Goal: Transaction & Acquisition: Subscribe to service/newsletter

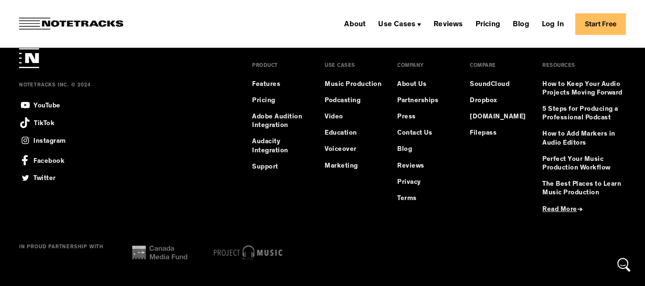
scroll to position [666, 0]
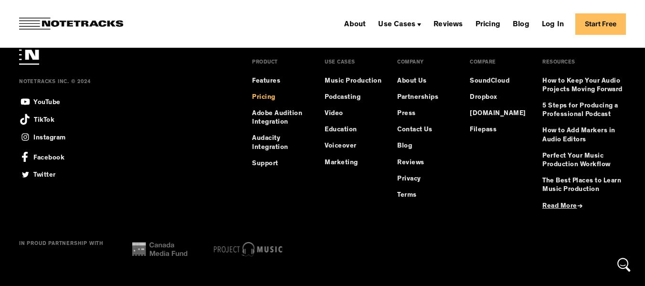
click at [264, 97] on link "Pricing" at bounding box center [263, 97] width 23 height 9
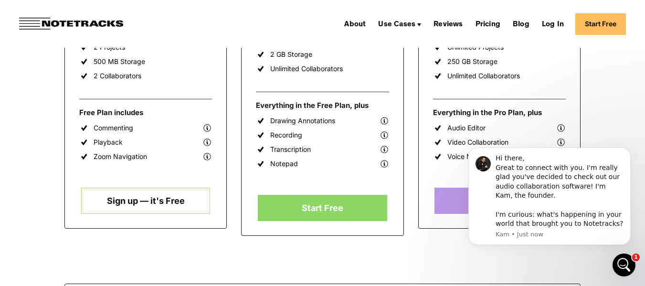
scroll to position [306, 0]
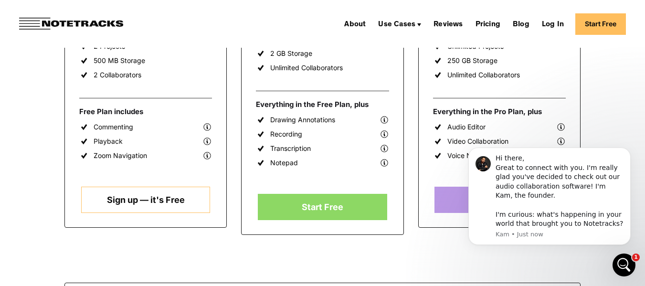
click at [148, 197] on link "Sign up — it's Free" at bounding box center [145, 200] width 129 height 26
click at [108, 200] on link "Sign up — it's Free" at bounding box center [145, 200] width 129 height 26
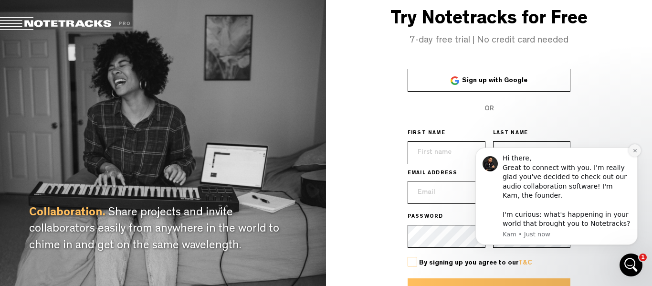
click at [636, 150] on icon "Dismiss notification" at bounding box center [635, 150] width 5 height 5
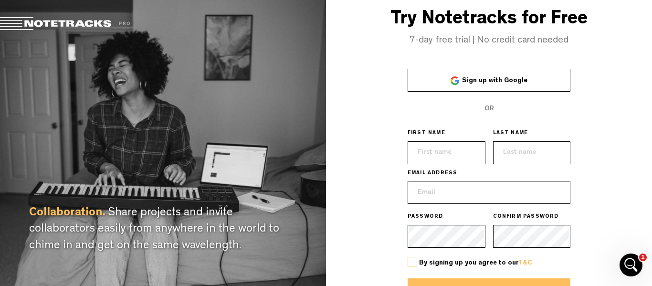
click at [469, 146] on input "text" at bounding box center [447, 152] width 78 height 23
type input "Melissa"
type input "joy"
drag, startPoint x: 509, startPoint y: 197, endPoint x: 316, endPoint y: 177, distance: 194.4
click at [316, 177] on div "Collaboration. Share projects and invite collaborators easily from anywhere in …" at bounding box center [326, 143] width 652 height 286
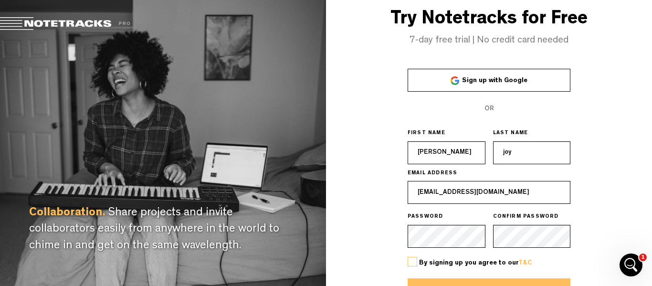
type input "[EMAIL_ADDRESS][DOMAIN_NAME]"
click at [414, 263] on label at bounding box center [413, 262] width 10 height 10
click at [0, 0] on input "checkbox" at bounding box center [0, 0] width 0 height 0
click at [438, 283] on button "Create account" at bounding box center [489, 289] width 163 height 23
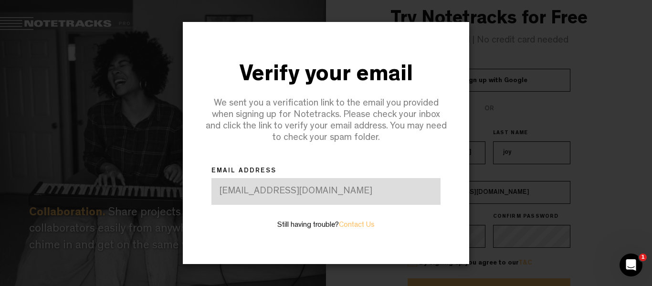
click at [246, 188] on div "[EMAIL_ADDRESS][DOMAIN_NAME]" at bounding box center [326, 191] width 229 height 27
click at [270, 191] on div "[EMAIL_ADDRESS][DOMAIN_NAME]" at bounding box center [326, 191] width 229 height 27
click at [572, 33] on div at bounding box center [326, 143] width 652 height 286
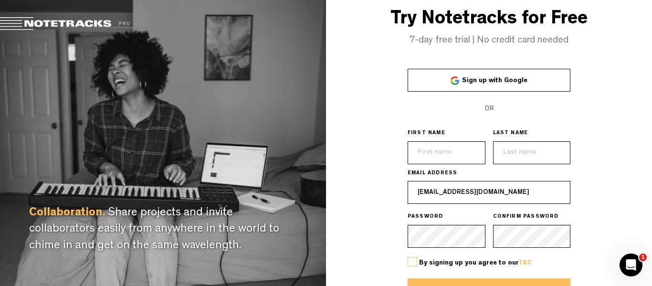
click at [436, 191] on input "[EMAIL_ADDRESS][DOMAIN_NAME]" at bounding box center [489, 192] width 163 height 23
type input "[PERSON_NAME][EMAIL_ADDRESS][DOMAIN_NAME]"
click at [490, 283] on button "Create account" at bounding box center [489, 289] width 163 height 23
type input "[PERSON_NAME]"
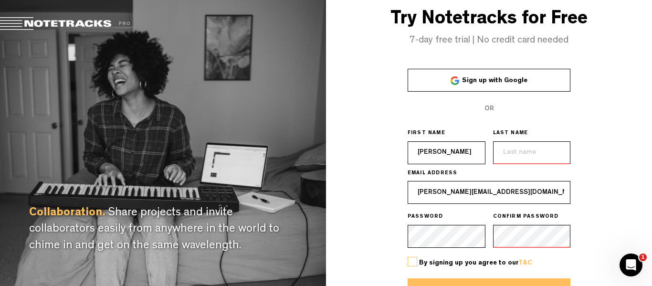
type input "joy"
click at [413, 260] on label at bounding box center [413, 262] width 10 height 10
click at [0, 0] on input "checkbox" at bounding box center [0, 0] width 0 height 0
click at [433, 281] on button "Create account" at bounding box center [489, 289] width 163 height 23
click at [504, 282] on button "Create account" at bounding box center [489, 289] width 163 height 23
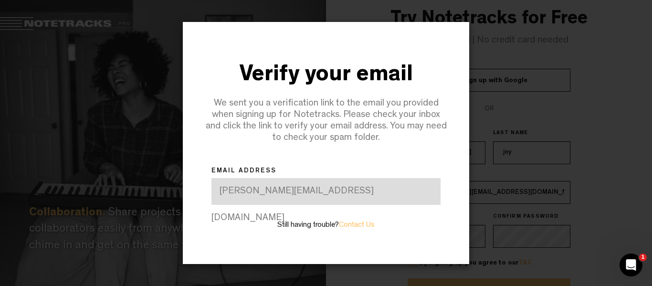
click at [609, 42] on div at bounding box center [326, 143] width 652 height 286
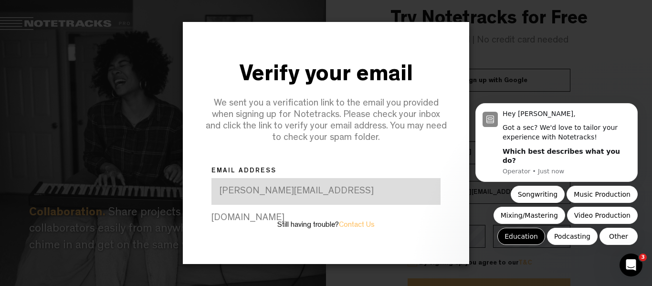
click at [524, 236] on button "Education" at bounding box center [522, 236] width 48 height 17
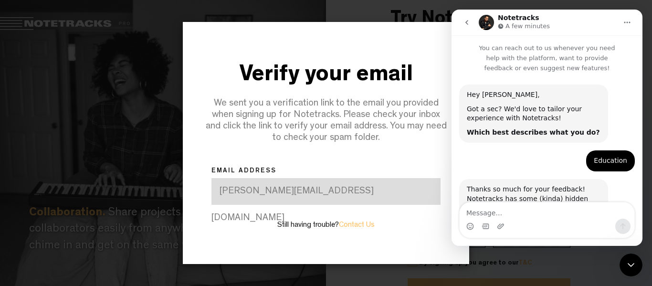
click at [466, 21] on icon "go back" at bounding box center [467, 23] width 8 height 8
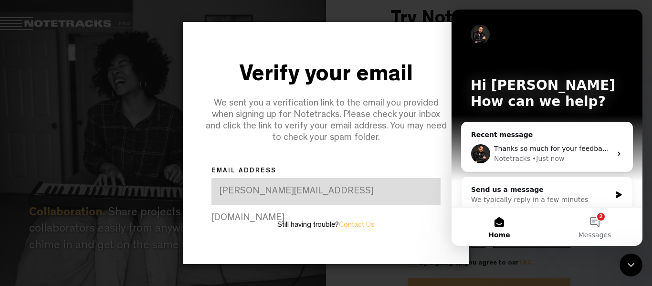
click at [501, 221] on button "Home" at bounding box center [499, 227] width 95 height 38
click at [505, 261] on div at bounding box center [326, 143] width 652 height 286
